Goal: Check status: Check status

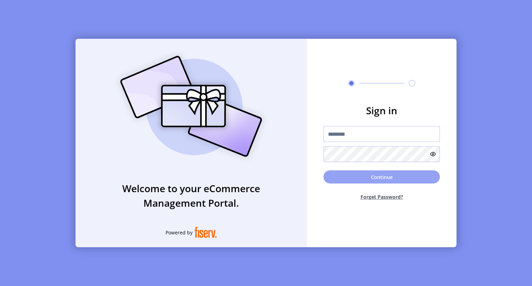
type input "**********"
click at [379, 179] on button "Continue" at bounding box center [381, 176] width 116 height 13
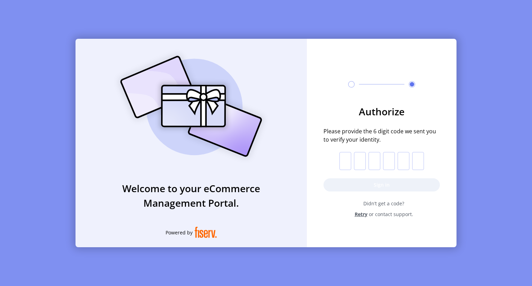
click at [346, 158] on input "text" at bounding box center [345, 161] width 12 height 18
type input "*"
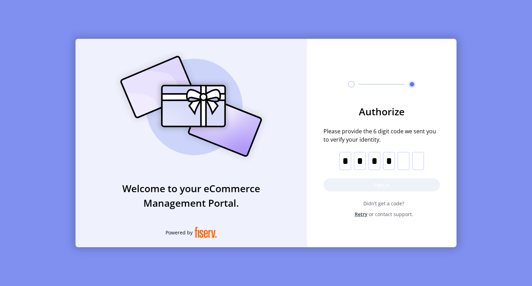
type input "*"
click at [359, 184] on button "Sign in" at bounding box center [381, 184] width 116 height 13
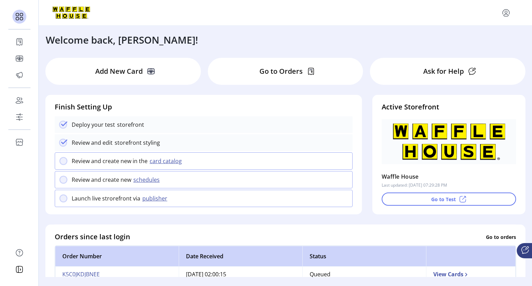
click at [256, 77] on div "Go to Orders" at bounding box center [285, 71] width 155 height 27
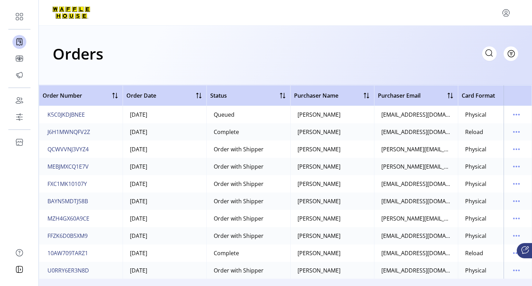
click at [488, 53] on icon at bounding box center [488, 52] width 11 height 11
click at [490, 53] on icon at bounding box center [488, 52] width 11 height 11
click at [423, 54] on input "text" at bounding box center [427, 53] width 139 height 15
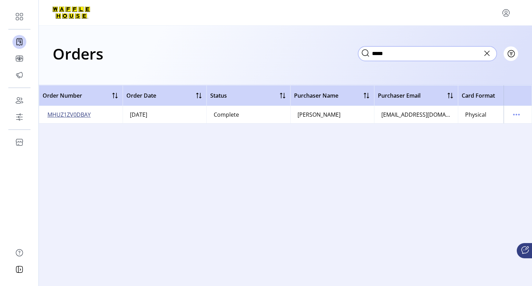
type input "*****"
click at [76, 117] on span "MHUZ1ZV0DBAY" at bounding box center [68, 114] width 43 height 8
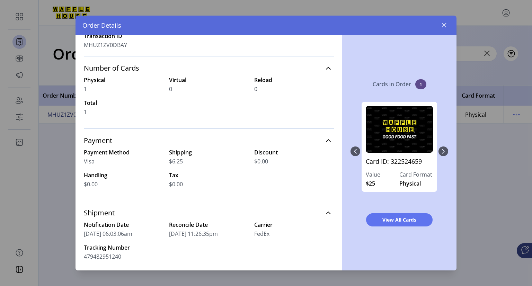
scroll to position [54, 0]
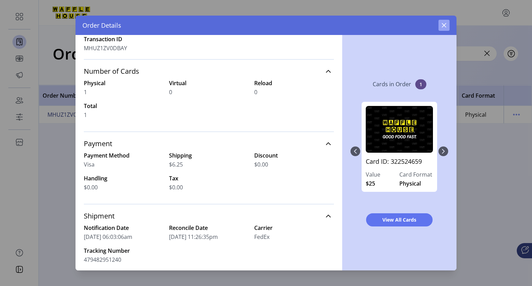
click at [442, 24] on icon "button" at bounding box center [444, 26] width 6 height 6
